Goal: Contribute content: Contribute content

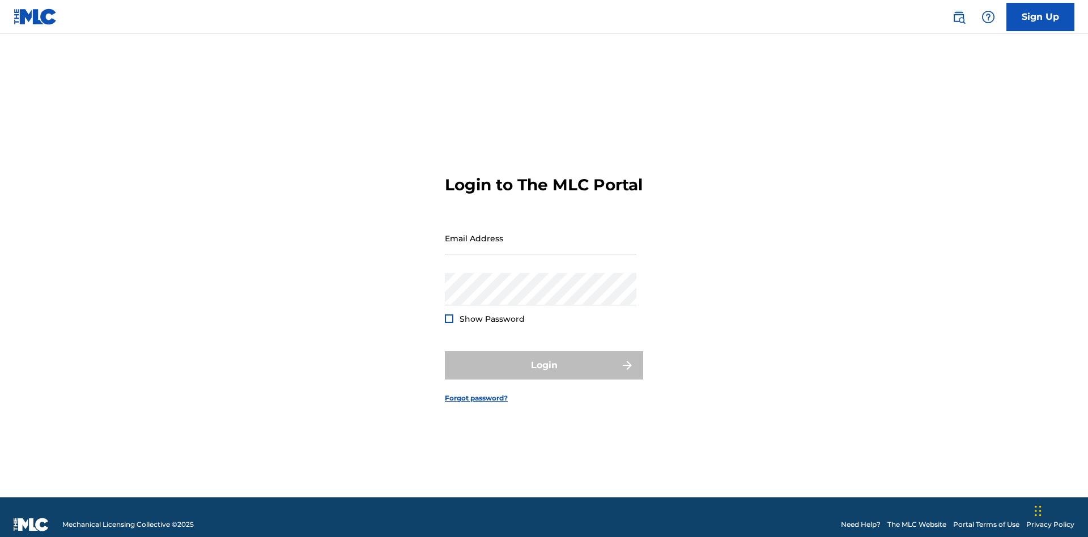
scroll to position [15, 0]
click at [541, 233] on input "Email Address" at bounding box center [541, 238] width 192 height 32
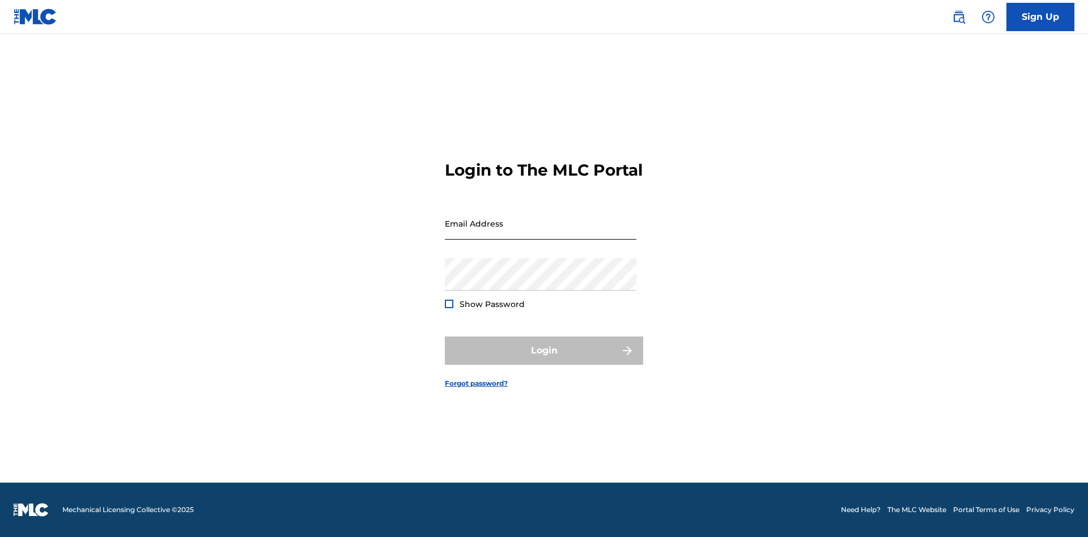
scroll to position [15, 0]
type input "[EMAIL_ADDRESS][DOMAIN_NAME]"
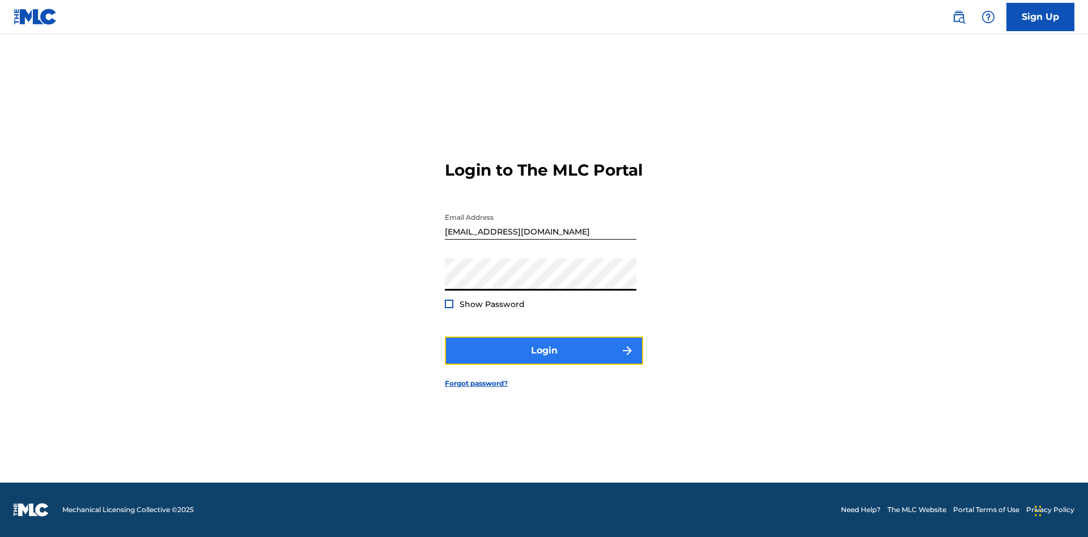
click at [544, 360] on button "Login" at bounding box center [544, 351] width 198 height 28
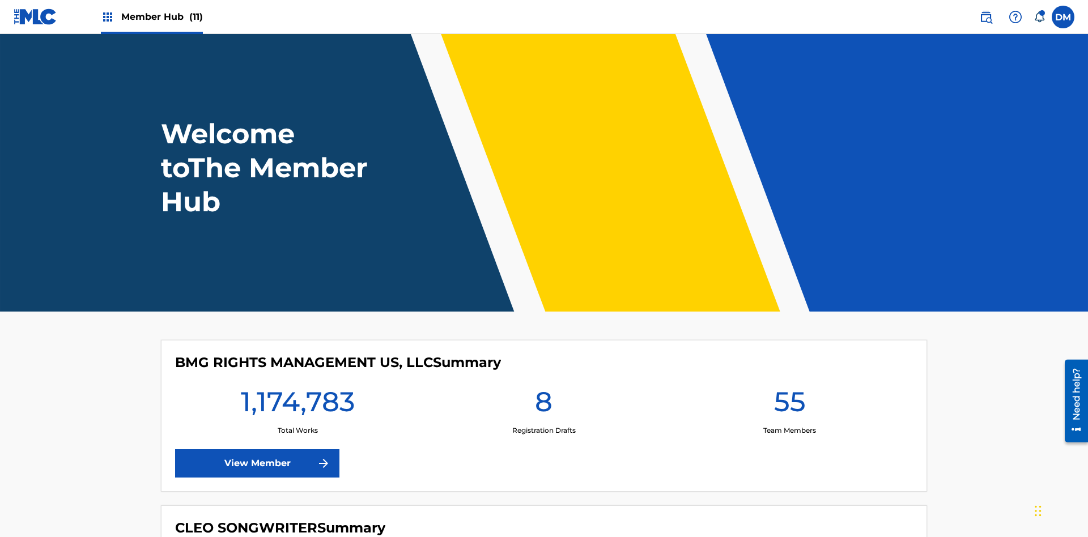
click at [162, 16] on span "Member Hub (11)" at bounding box center [162, 16] width 82 height 13
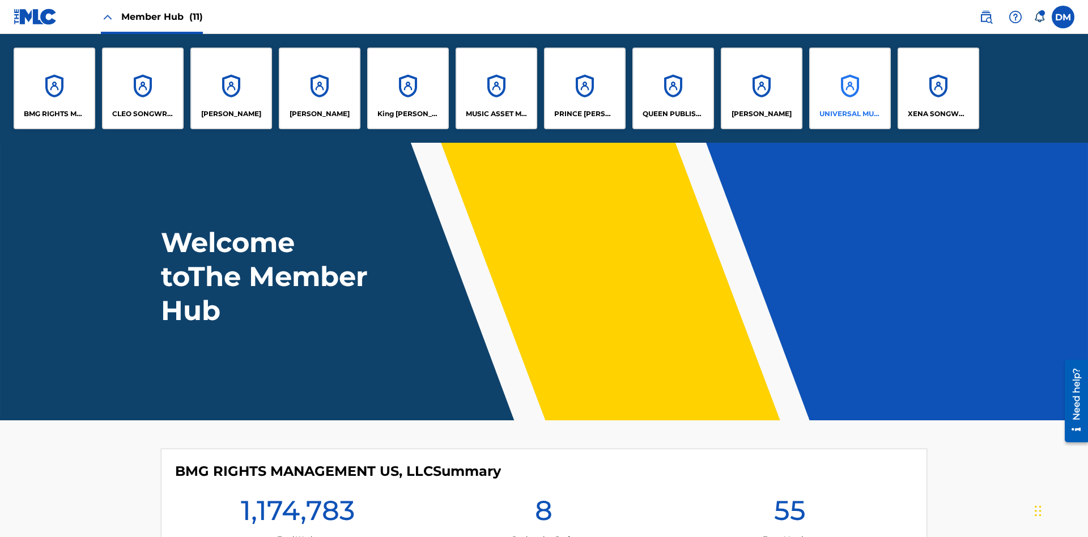
click at [850, 114] on p "UNIVERSAL MUSIC PUB GROUP" at bounding box center [851, 114] width 62 height 10
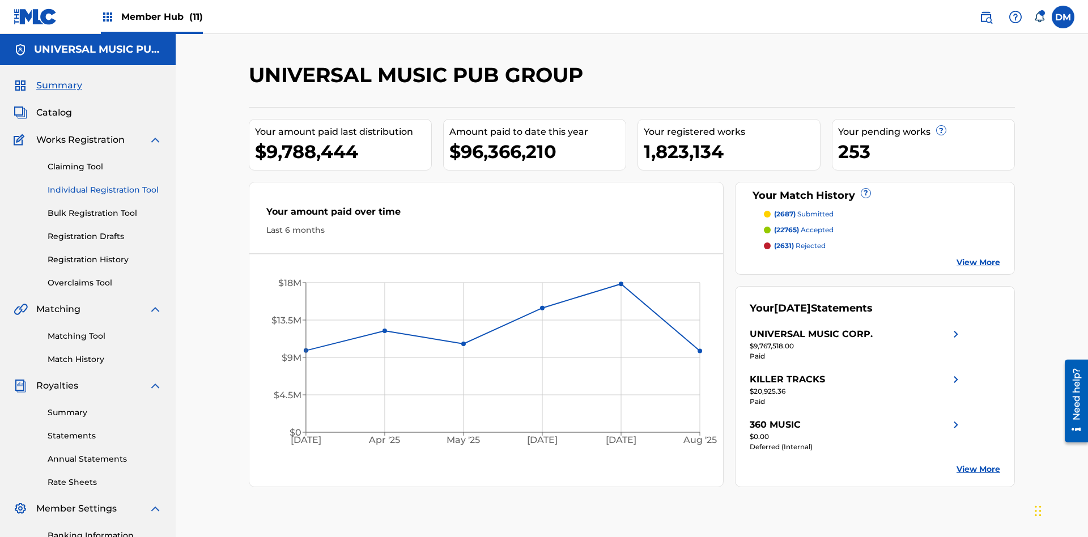
click at [105, 184] on link "Individual Registration Tool" at bounding box center [105, 190] width 114 height 12
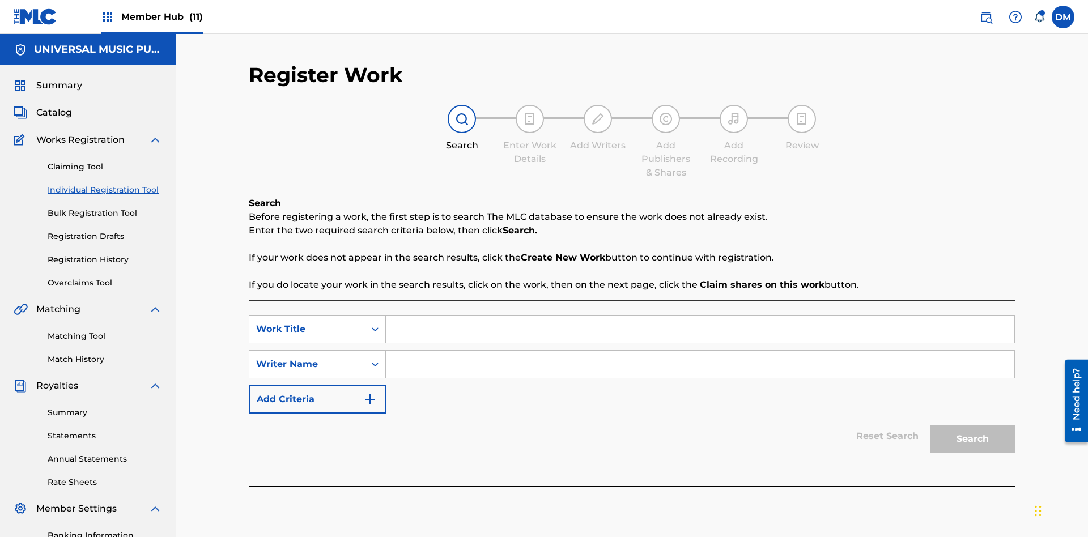
click at [700, 316] on input "Search Form" at bounding box center [700, 329] width 629 height 27
type input "Save At Writer-Add Roles Page After Adding Roles"
click at [700, 351] on input "Search Form" at bounding box center [700, 364] width 629 height 27
type input "QWERTYUIOP"
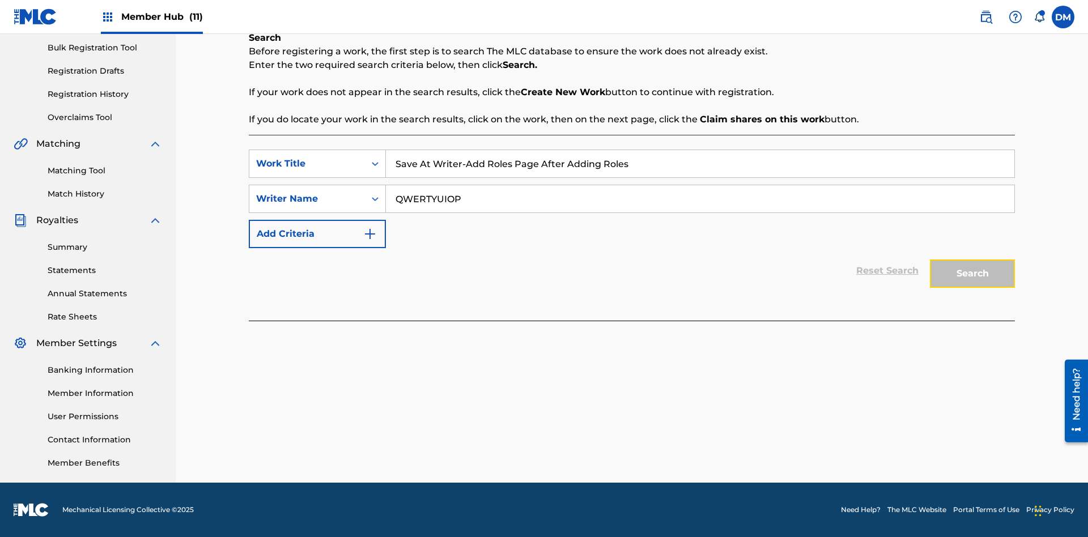
click at [973, 274] on button "Search" at bounding box center [972, 274] width 85 height 28
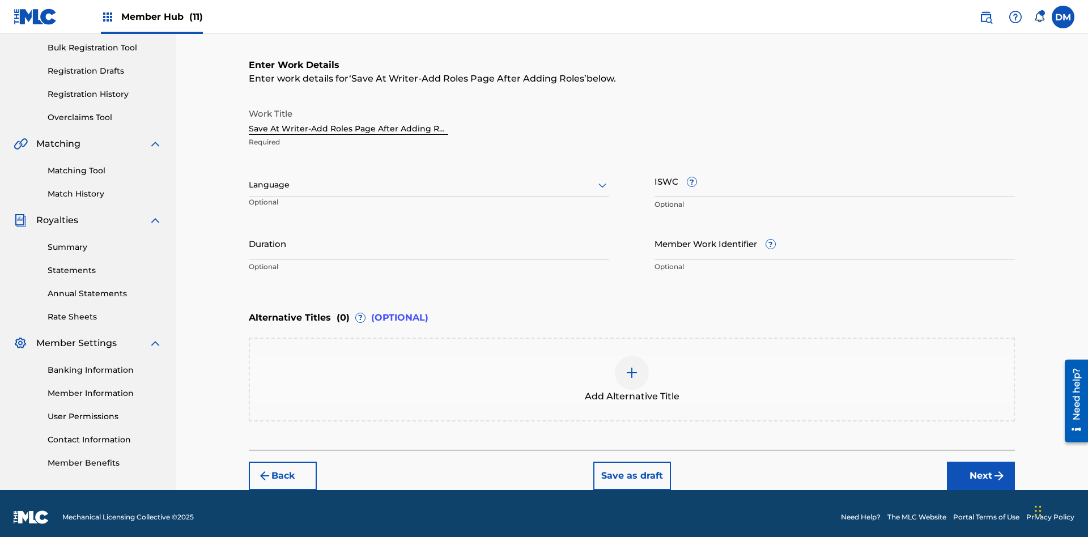
click at [429, 236] on input "Duration" at bounding box center [429, 243] width 360 height 32
click at [429, 236] on input "0" at bounding box center [429, 243] width 360 height 32
type input "00:00"
click at [602, 179] on icon at bounding box center [603, 186] width 14 height 14
click at [835, 236] on input "Member Work Identifier ?" at bounding box center [835, 243] width 360 height 32
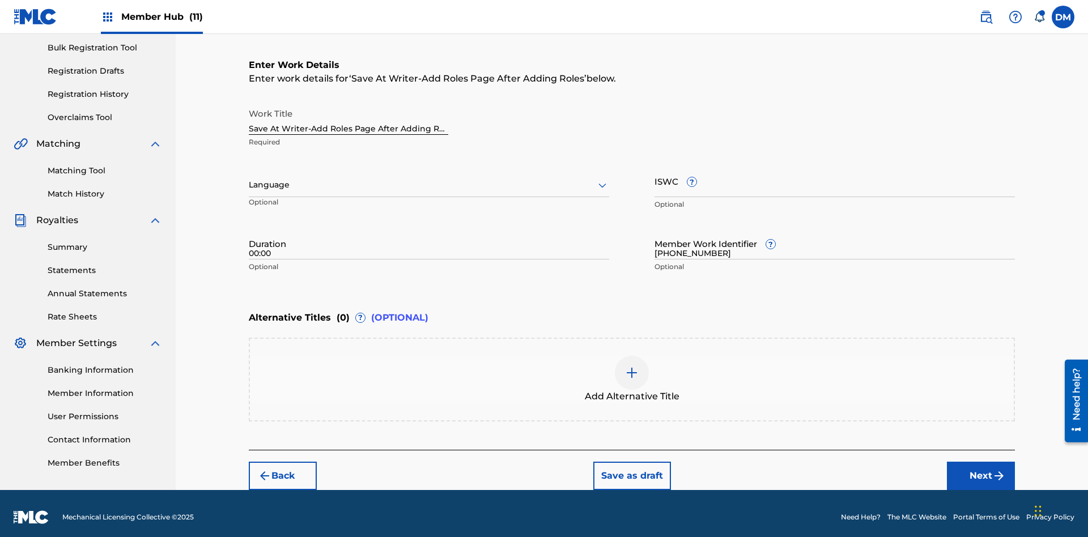
type input "2025.09.30.04"
click at [835, 173] on input "ISWC ?" at bounding box center [835, 181] width 360 height 32
type input "T-123.456.789-4"
click at [632, 372] on img at bounding box center [632, 373] width 14 height 14
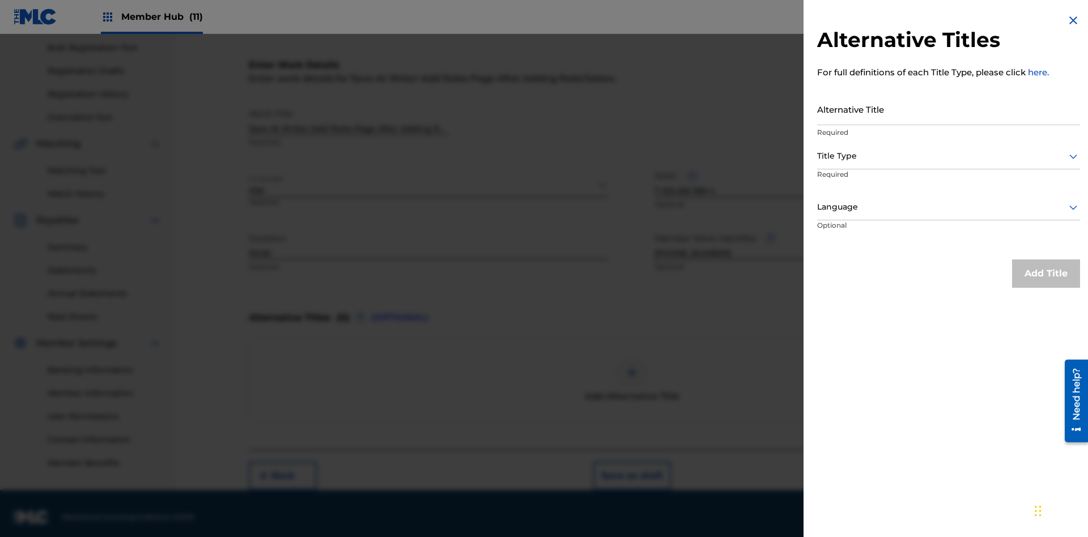
click at [949, 109] on input "Alternative Title" at bounding box center [948, 109] width 263 height 32
click at [949, 156] on div at bounding box center [948, 156] width 263 height 14
click at [949, 207] on div at bounding box center [948, 207] width 263 height 14
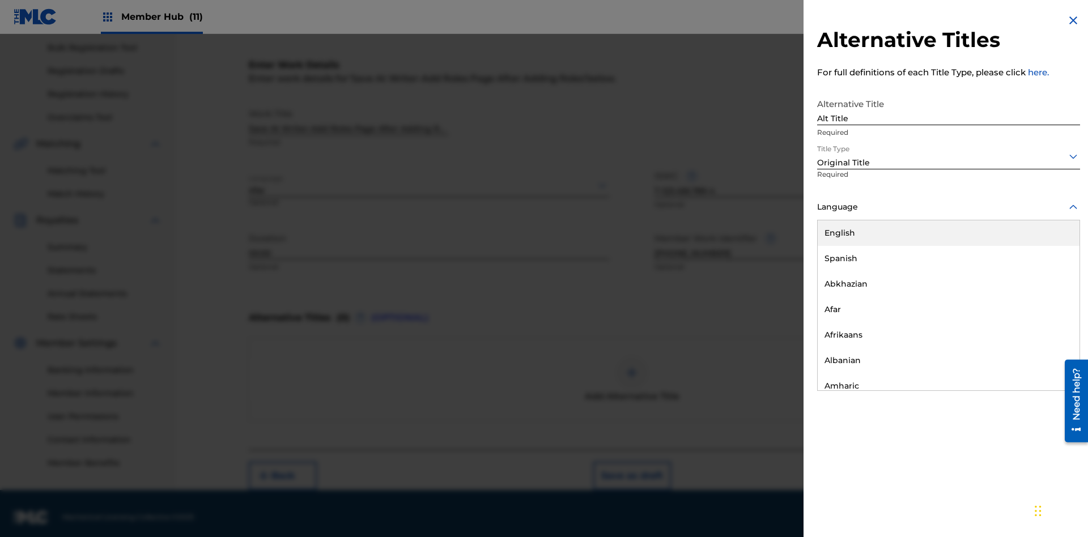
click at [1046, 273] on button "Add Title" at bounding box center [1046, 274] width 68 height 28
click at [981, 469] on button "Next" at bounding box center [981, 476] width 68 height 28
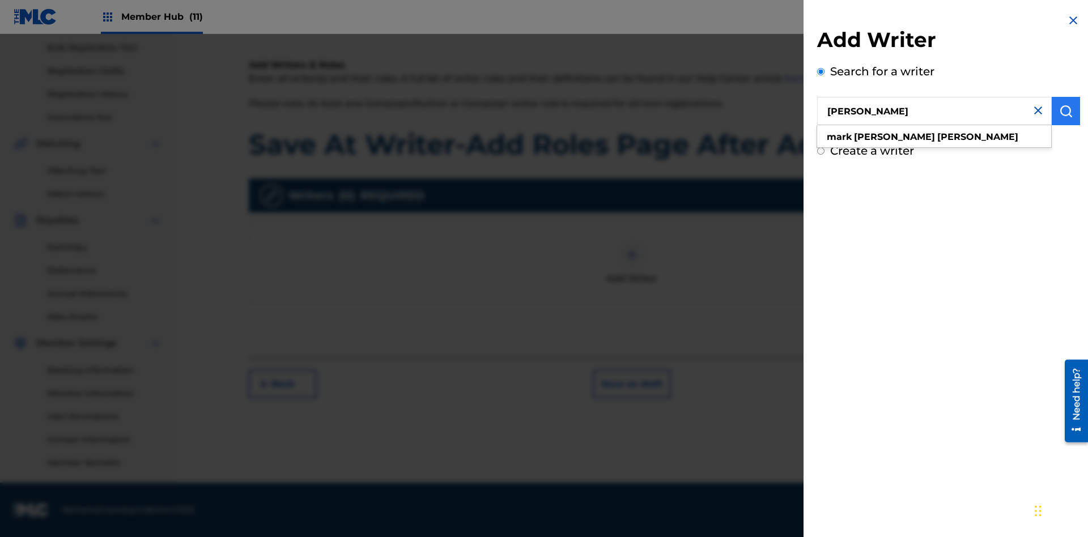
click at [1066, 111] on img "submit" at bounding box center [1066, 111] width 14 height 14
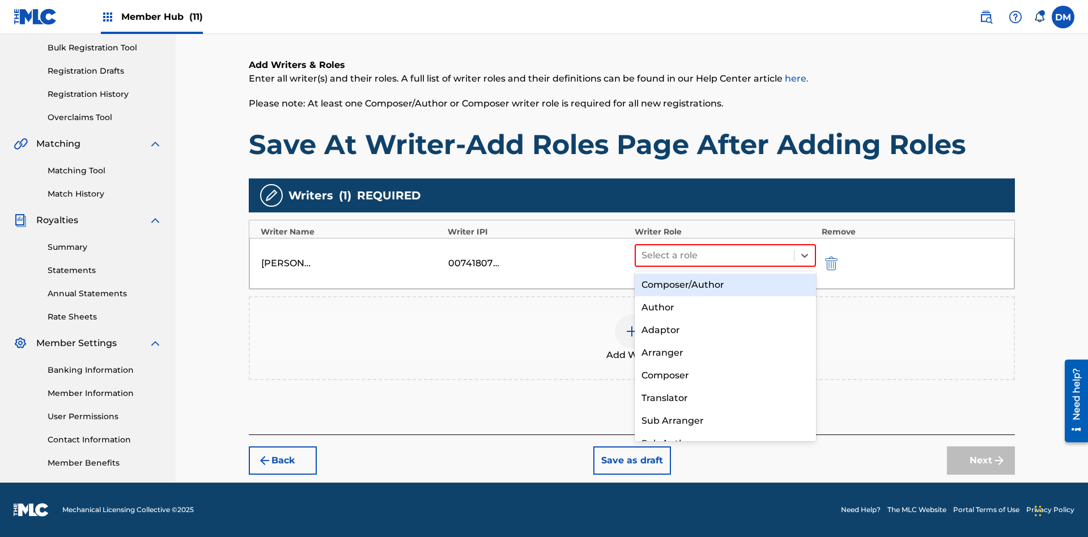
click at [725, 375] on div "Composer" at bounding box center [725, 375] width 181 height 23
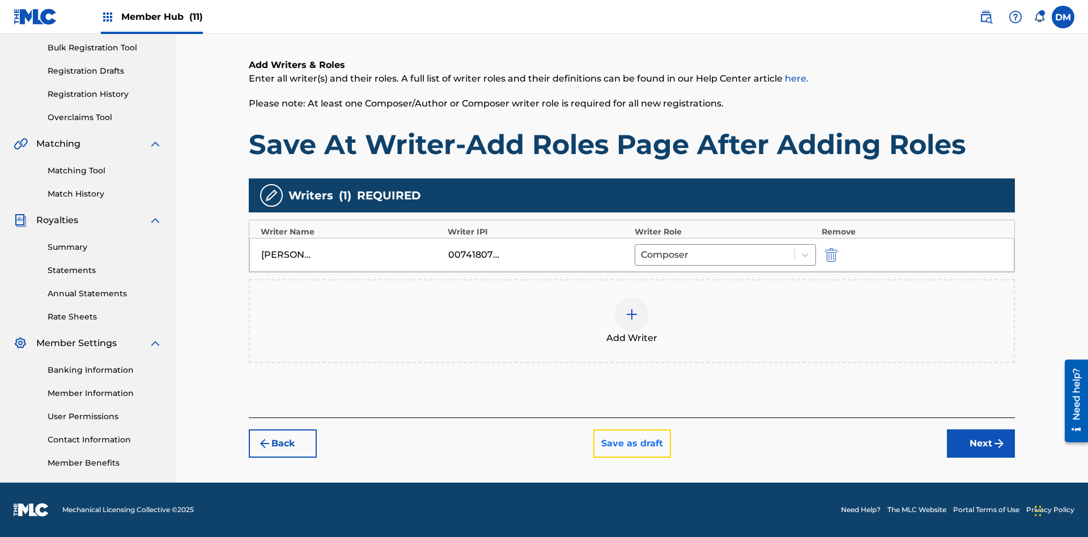
click at [631, 445] on button "Save as draft" at bounding box center [632, 444] width 78 height 28
